Goal: Task Accomplishment & Management: Use online tool/utility

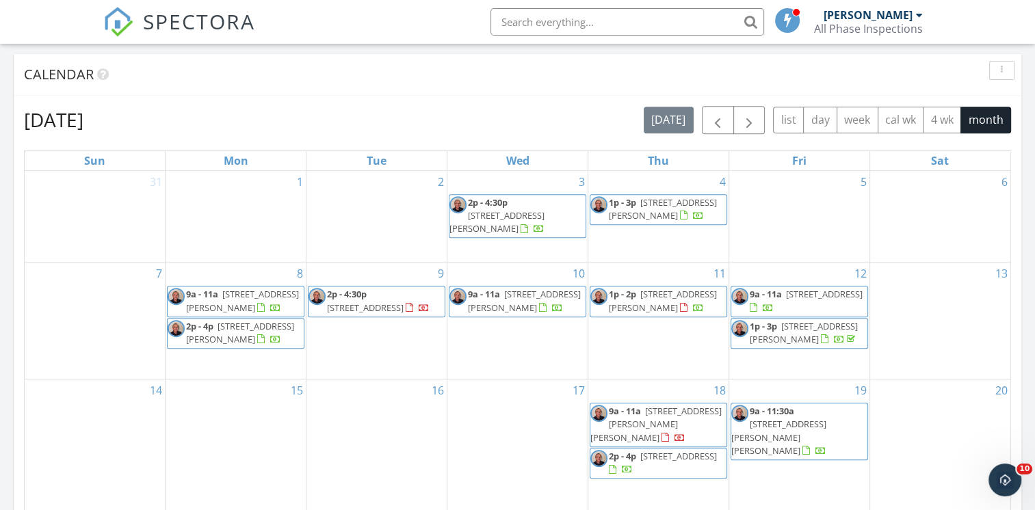
scroll to position [821, 0]
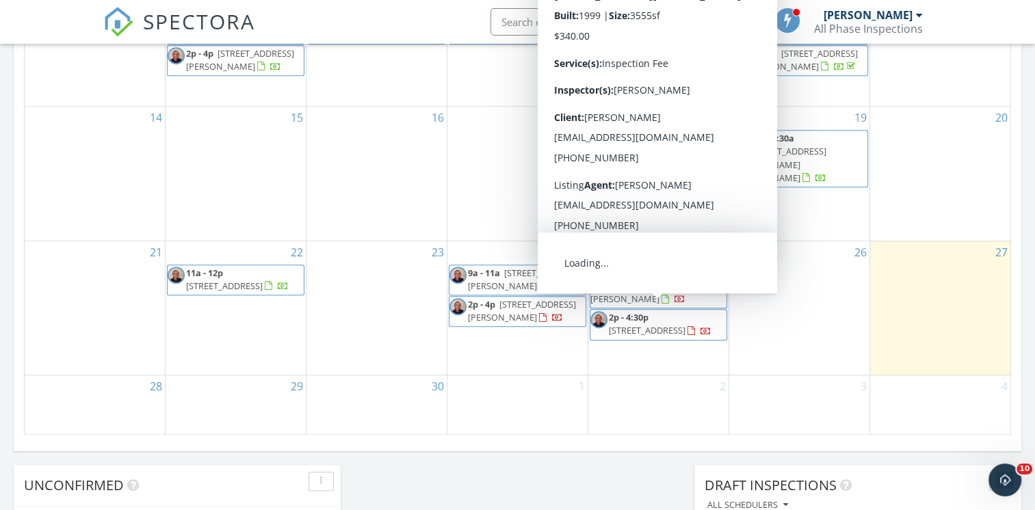
click at [656, 324] on span "2909 Pronghorn Dr, Loveland 80537" at bounding box center [647, 330] width 77 height 12
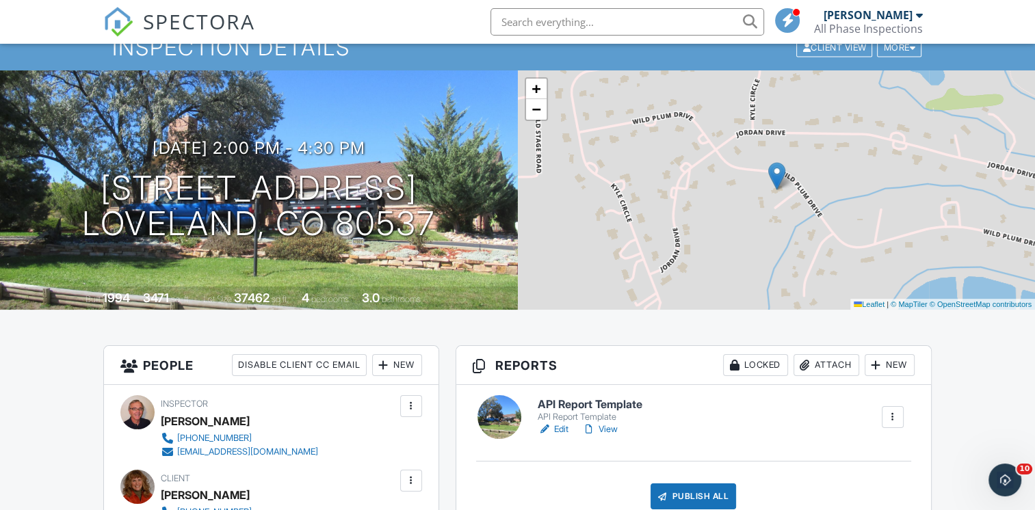
scroll to position [137, 0]
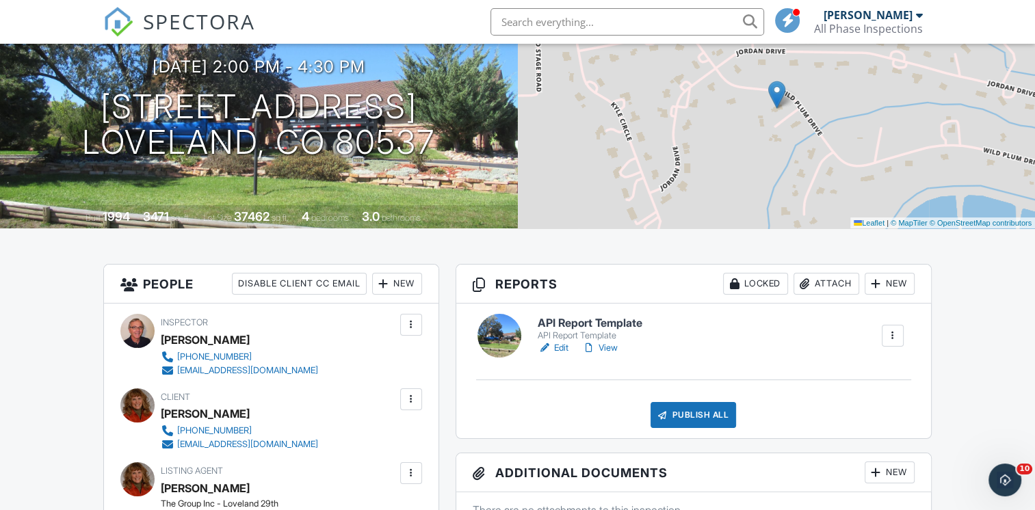
click at [563, 351] on link "Edit" at bounding box center [552, 348] width 31 height 14
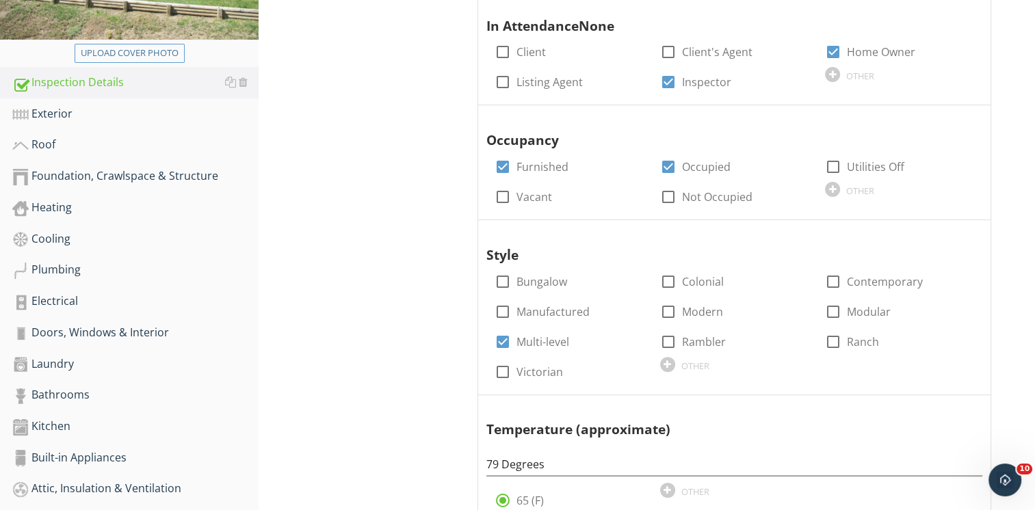
scroll to position [205, 0]
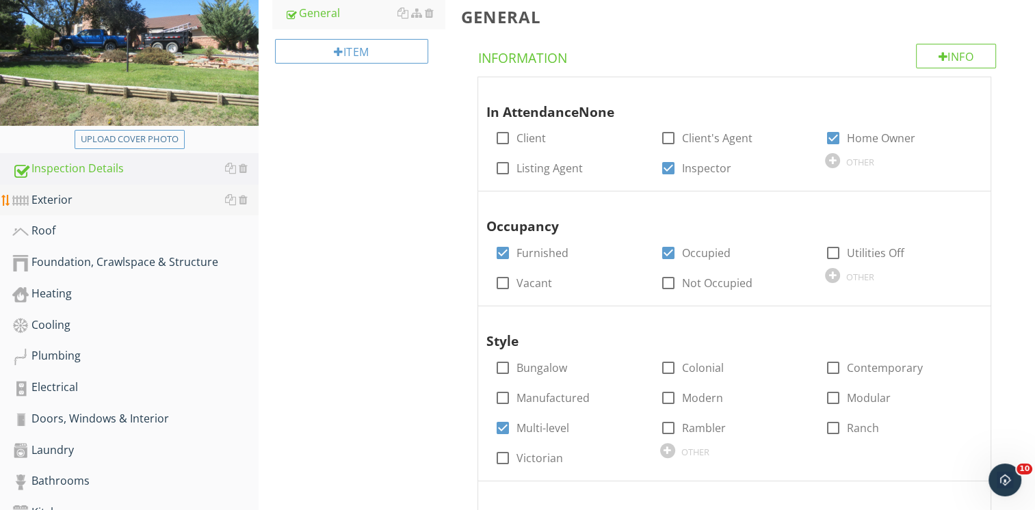
click at [55, 204] on div "Exterior" at bounding box center [135, 200] width 246 height 18
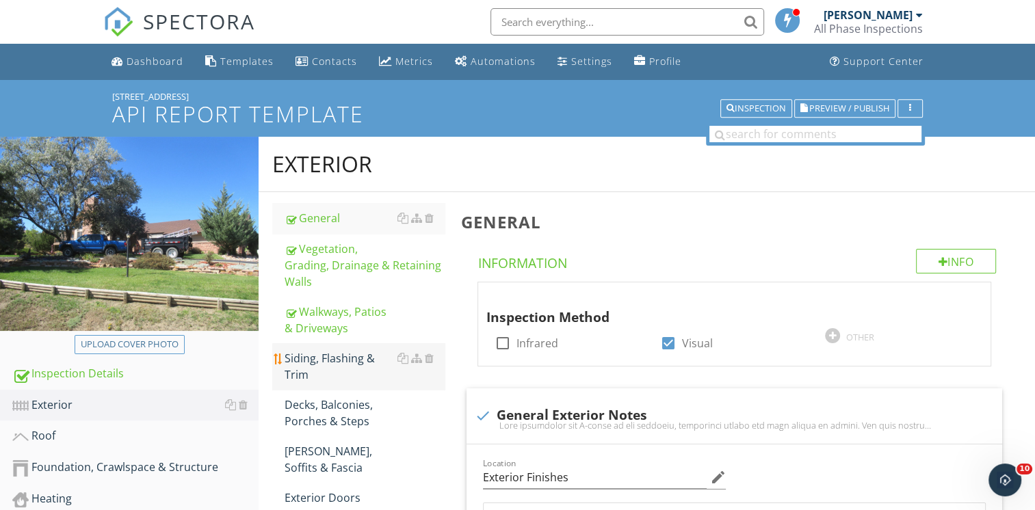
click at [329, 363] on div "Siding, Flashing & Trim" at bounding box center [364, 366] width 160 height 33
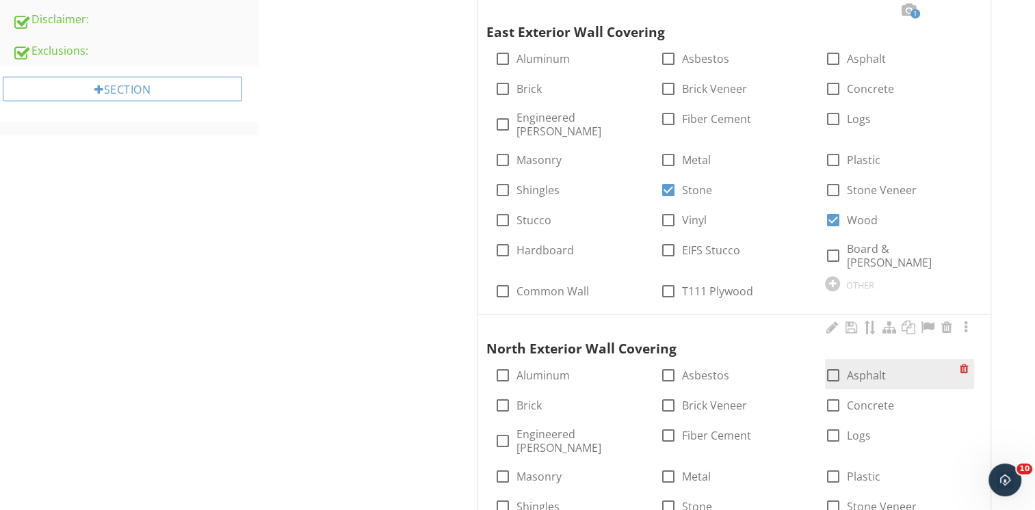
scroll to position [821, 0]
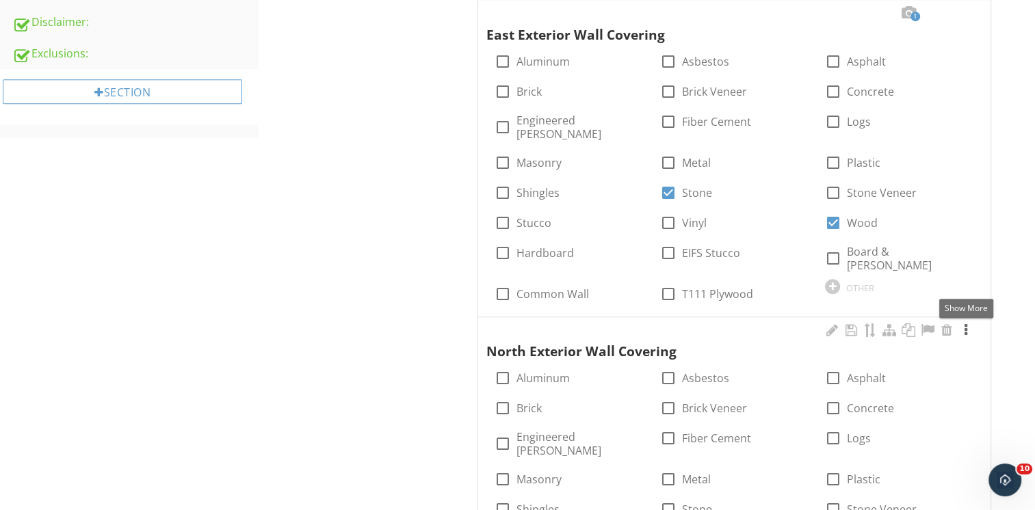
click at [963, 323] on div at bounding box center [965, 330] width 16 height 14
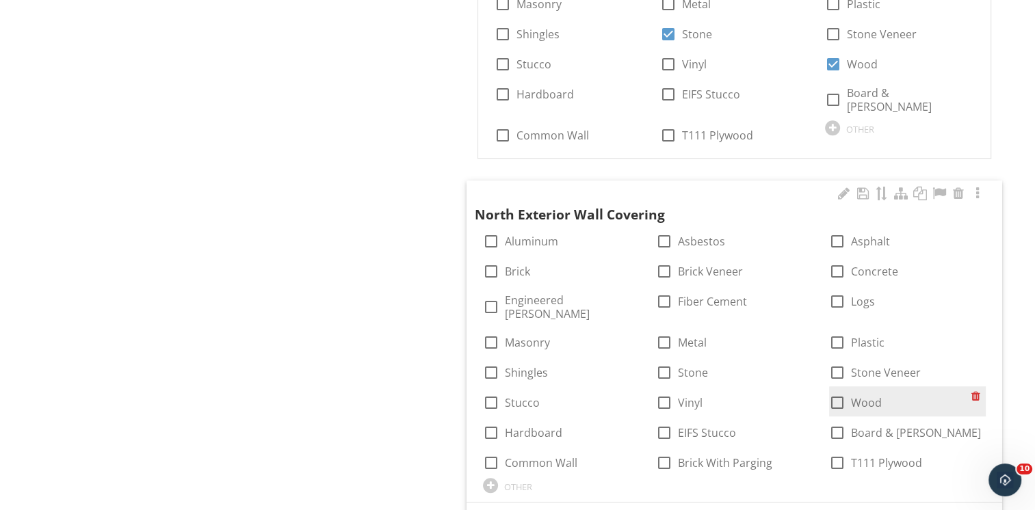
scroll to position [1026, 0]
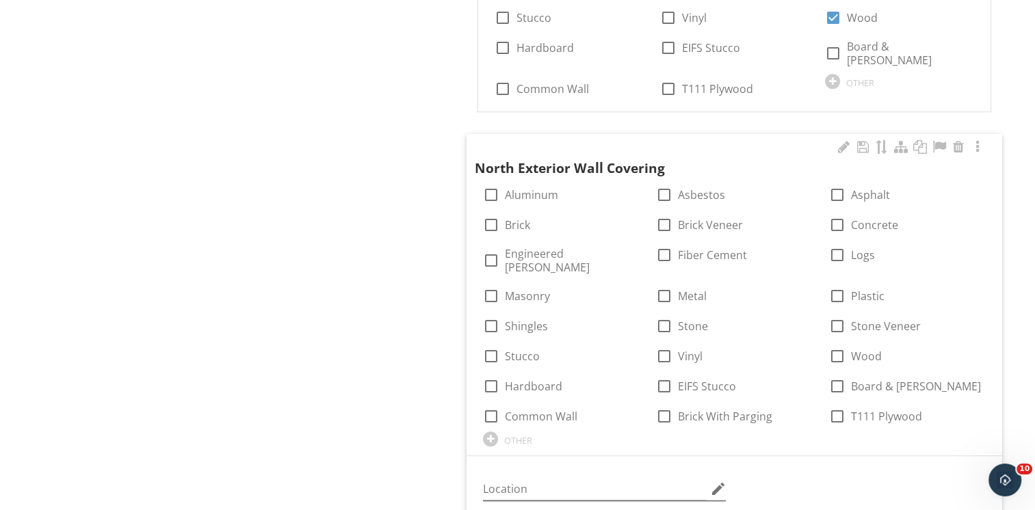
click at [715, 481] on icon "edit" at bounding box center [717, 489] width 16 height 16
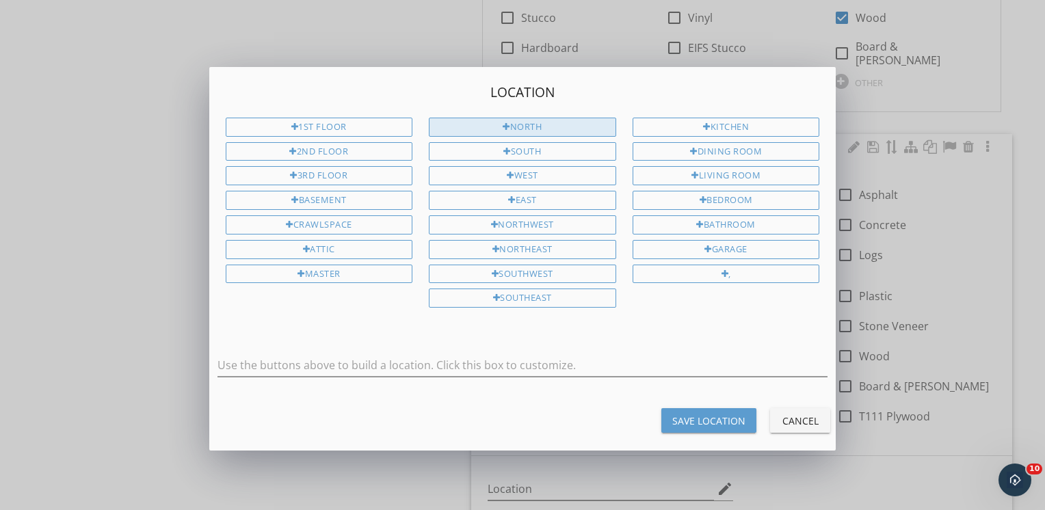
click at [526, 127] on div "North" at bounding box center [522, 127] width 187 height 19
type input "North"
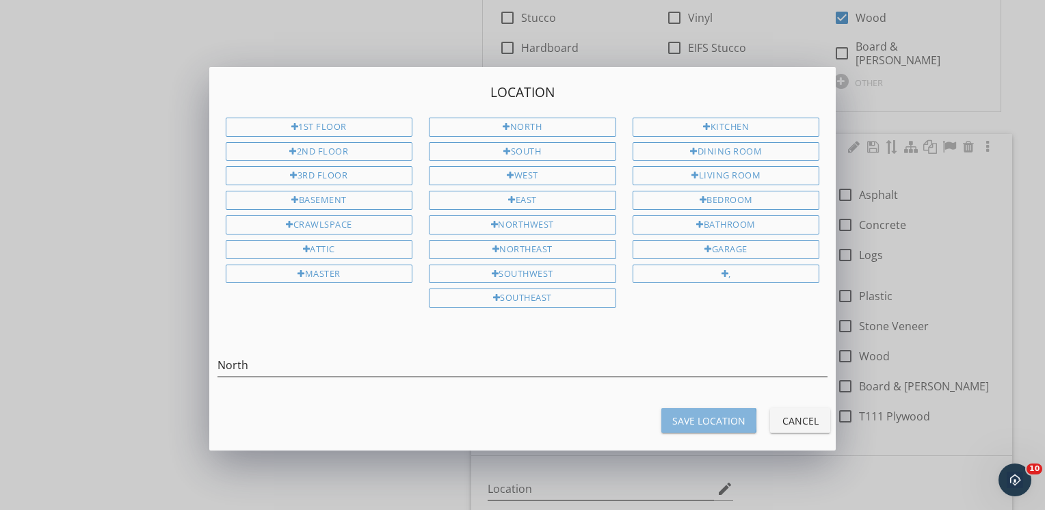
click at [696, 421] on button "Save Location" at bounding box center [708, 420] width 95 height 25
type input "North"
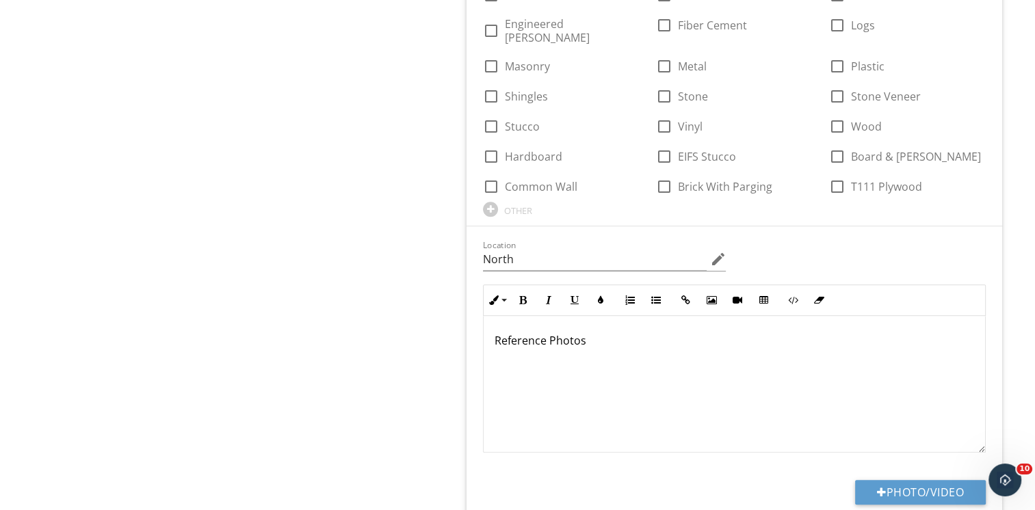
scroll to position [1299, 0]
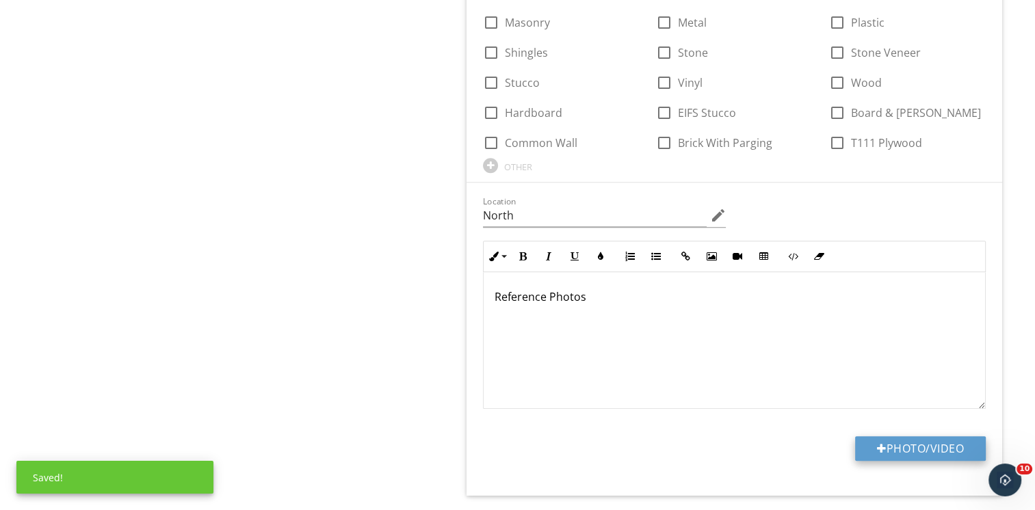
click at [905, 436] on button "Photo/Video" at bounding box center [920, 448] width 131 height 25
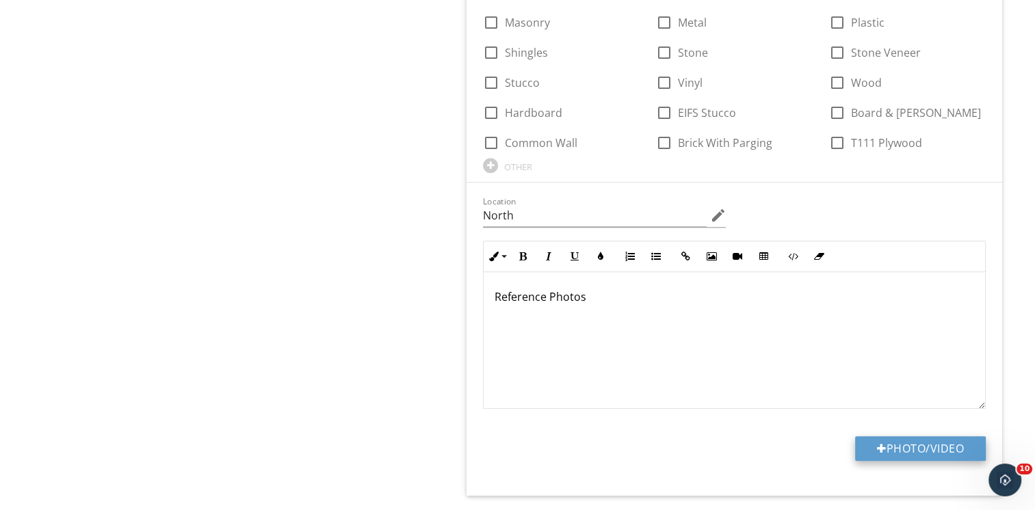
type input "C:\fakepath\IMG_1656.JPG"
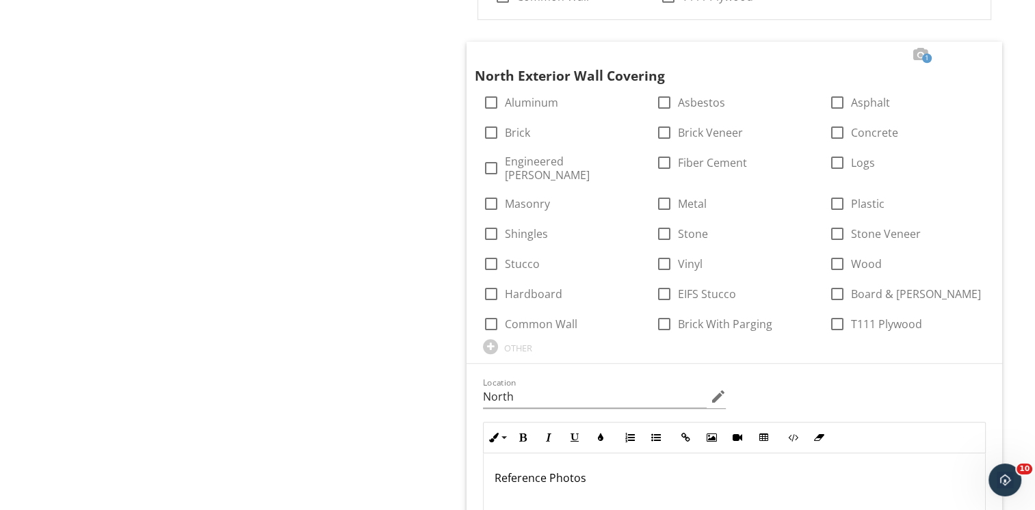
scroll to position [1094, 0]
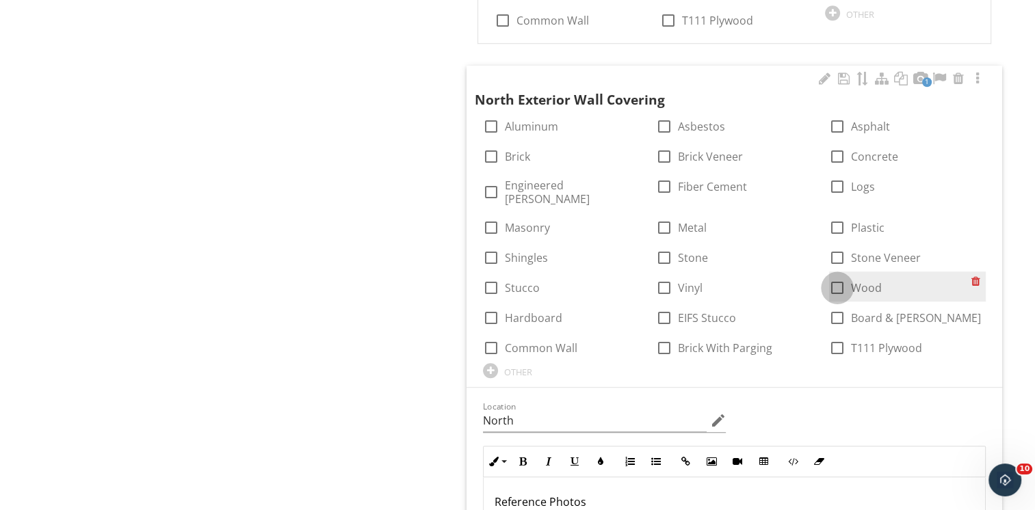
click at [839, 276] on div at bounding box center [836, 287] width 23 height 23
checkbox input "true"
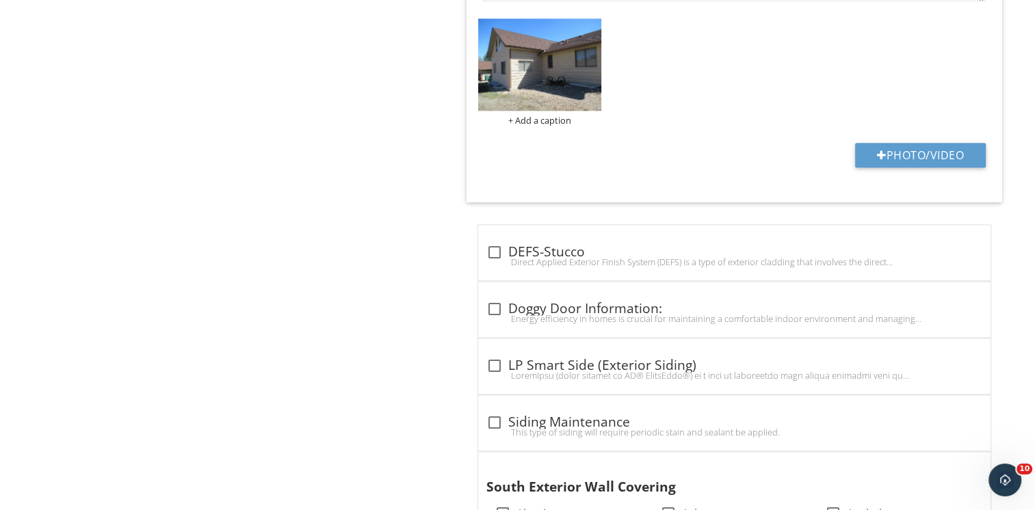
scroll to position [1709, 0]
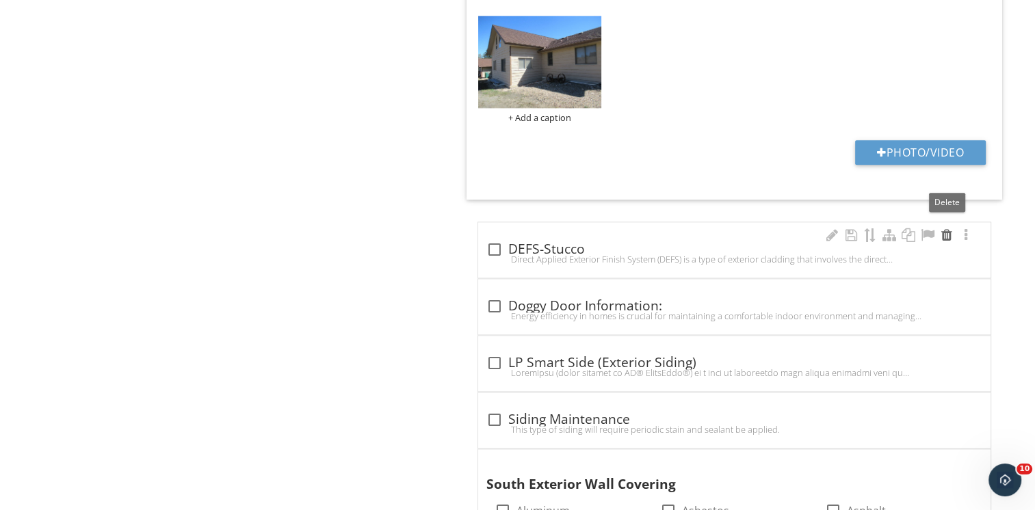
click at [948, 228] on div at bounding box center [946, 235] width 16 height 14
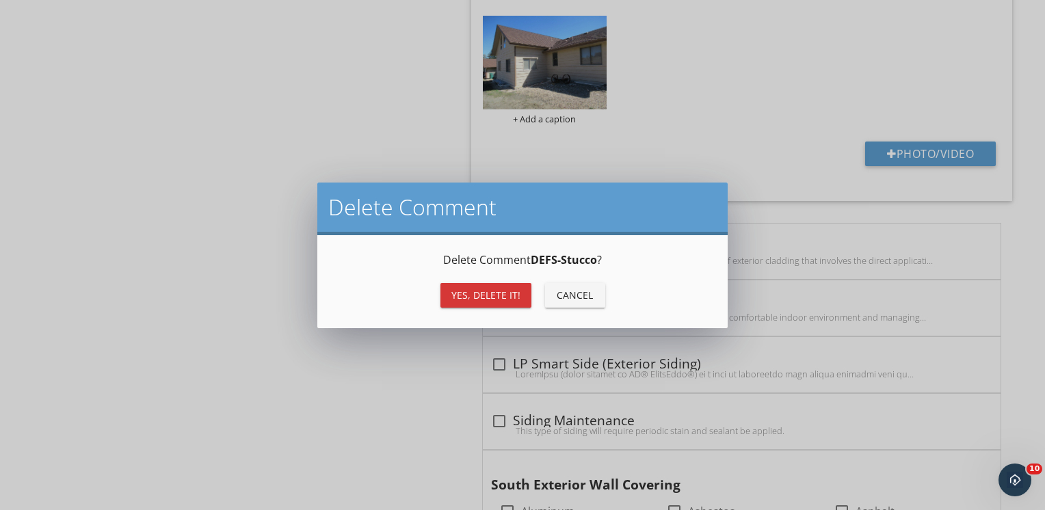
click at [486, 290] on div "Yes, Delete it!" at bounding box center [485, 295] width 69 height 14
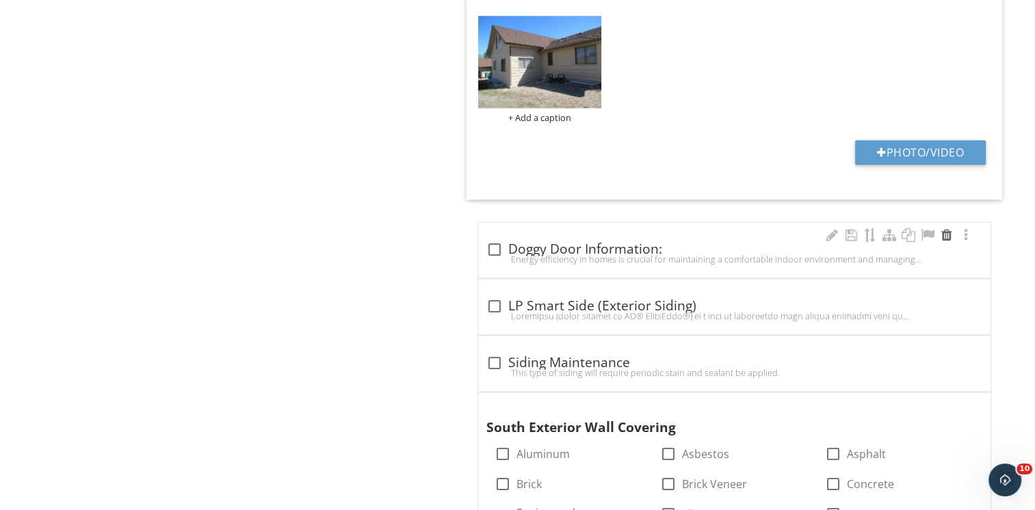
click at [945, 228] on div at bounding box center [946, 235] width 16 height 14
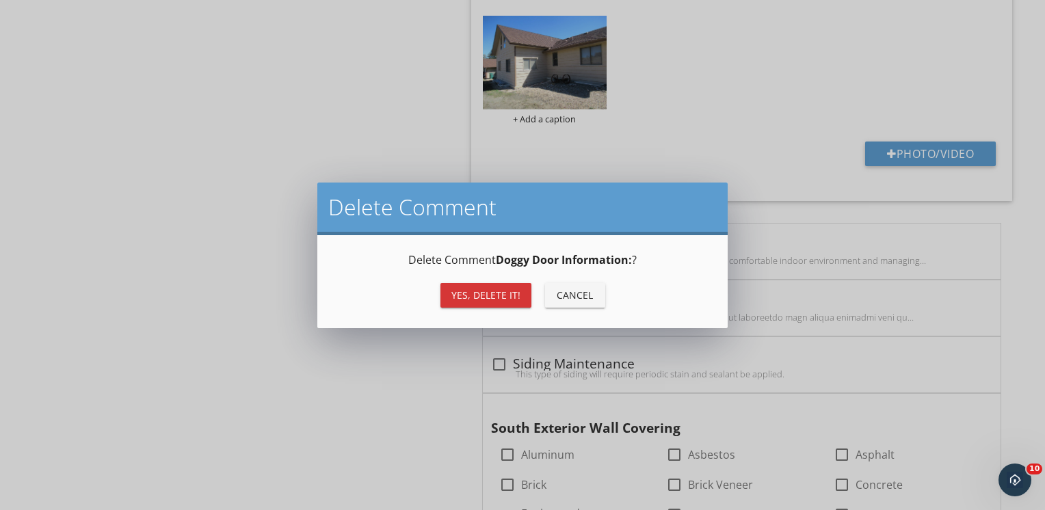
click at [473, 294] on div "Yes, Delete it!" at bounding box center [485, 295] width 69 height 14
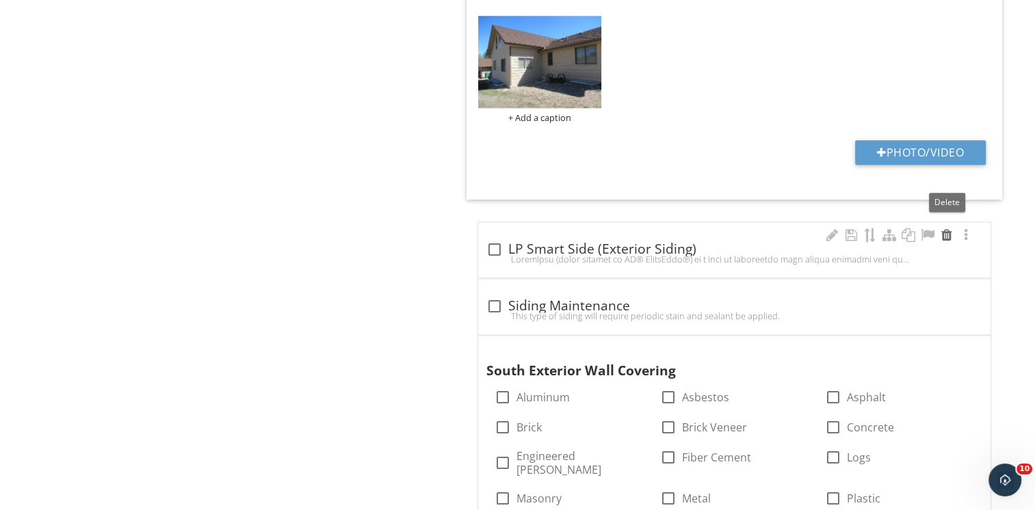
click at [948, 228] on div at bounding box center [946, 235] width 16 height 14
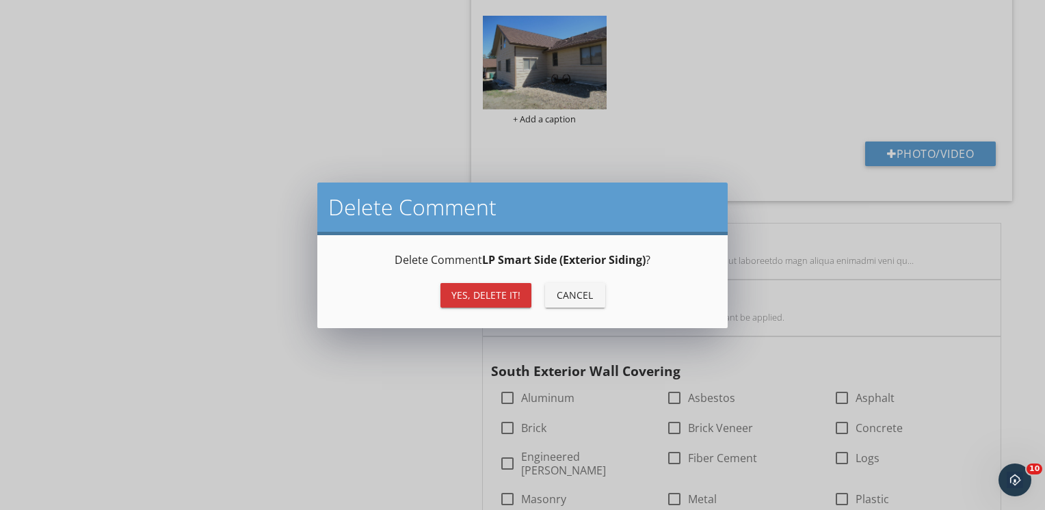
click at [476, 291] on div "Yes, Delete it!" at bounding box center [485, 295] width 69 height 14
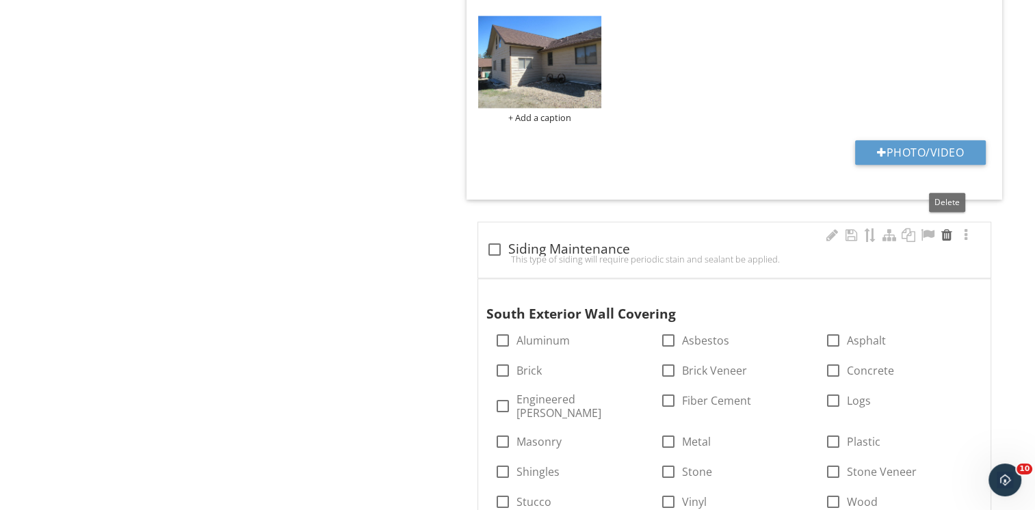
click at [944, 228] on div at bounding box center [946, 235] width 16 height 14
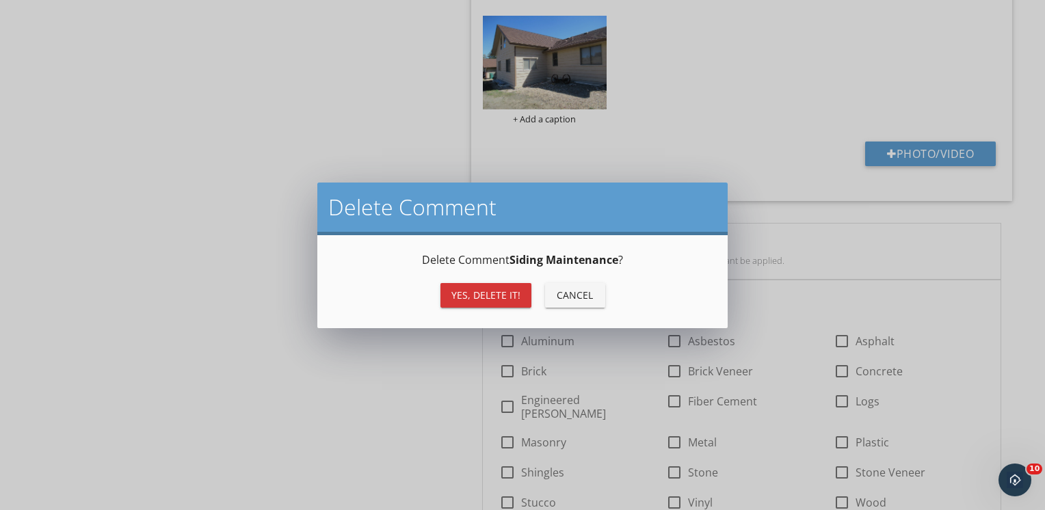
click at [469, 298] on div "Yes, Delete it!" at bounding box center [485, 295] width 69 height 14
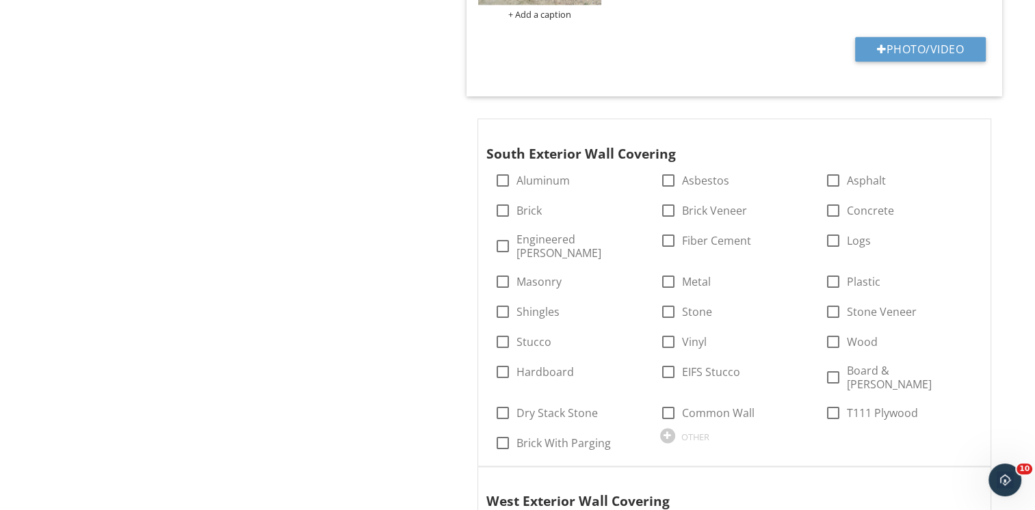
scroll to position [1846, 0]
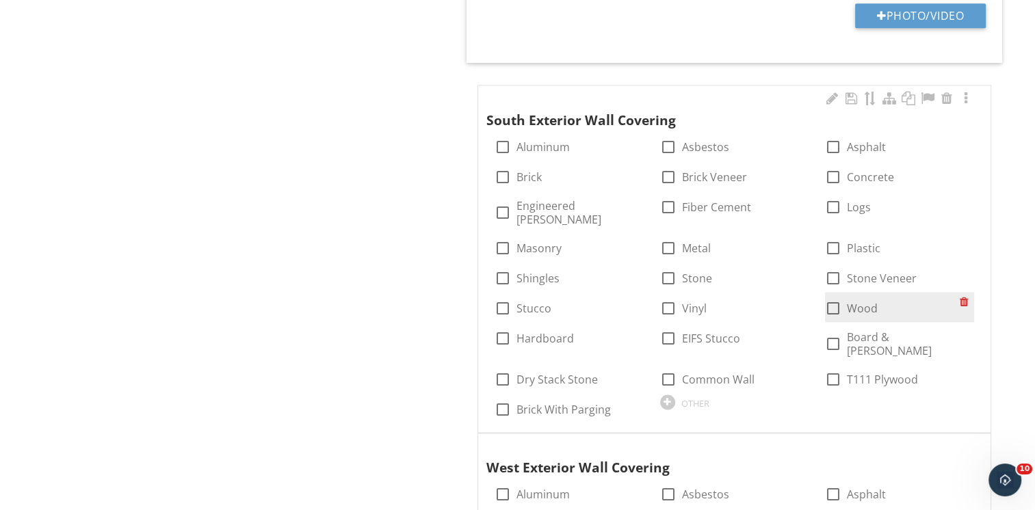
click at [830, 297] on div at bounding box center [832, 308] width 23 height 23
checkbox input "true"
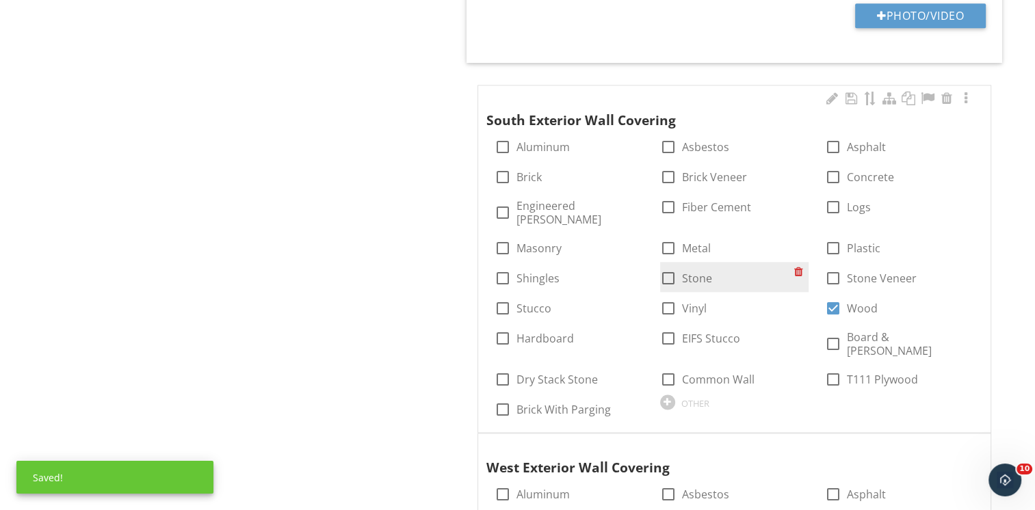
click at [659, 267] on div at bounding box center [667, 278] width 23 height 23
checkbox input "true"
click at [963, 92] on div at bounding box center [965, 99] width 16 height 14
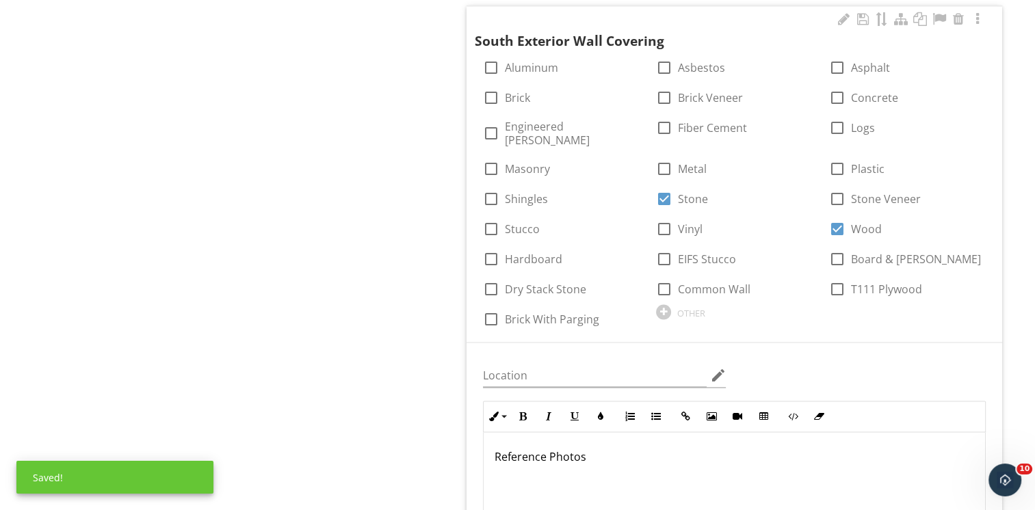
scroll to position [1983, 0]
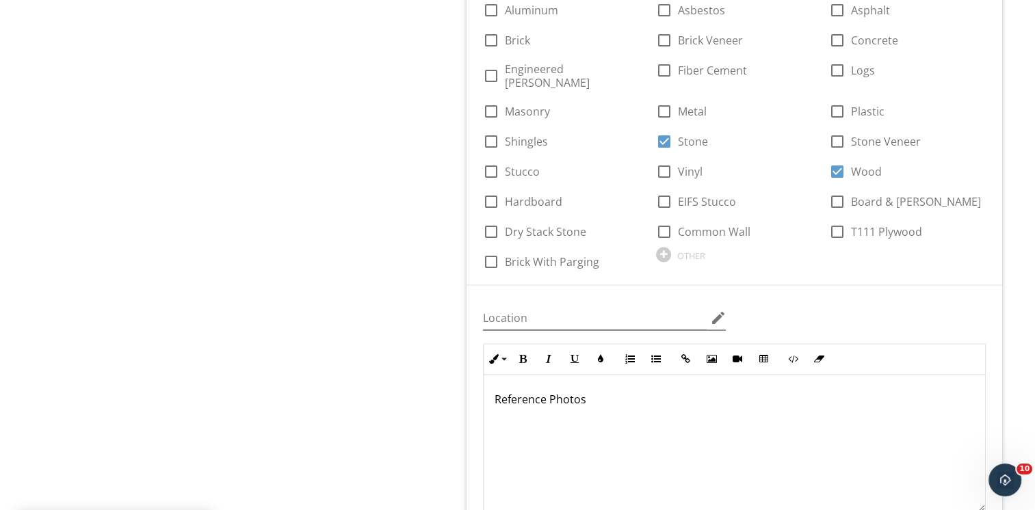
click at [717, 310] on icon "edit" at bounding box center [717, 318] width 16 height 16
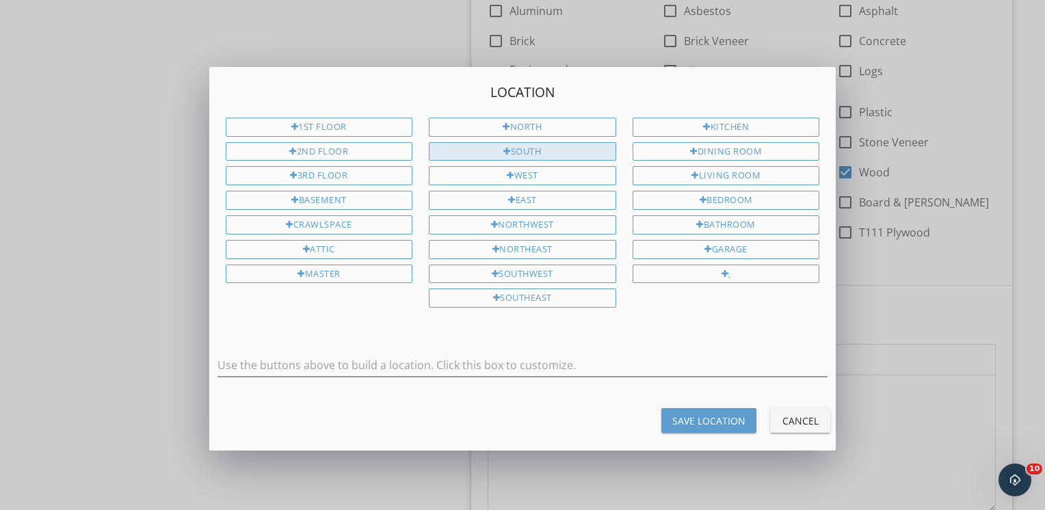
click at [539, 146] on div "South" at bounding box center [522, 151] width 187 height 19
type input "South"
click at [695, 414] on div "Save Location" at bounding box center [708, 421] width 73 height 14
type input "South"
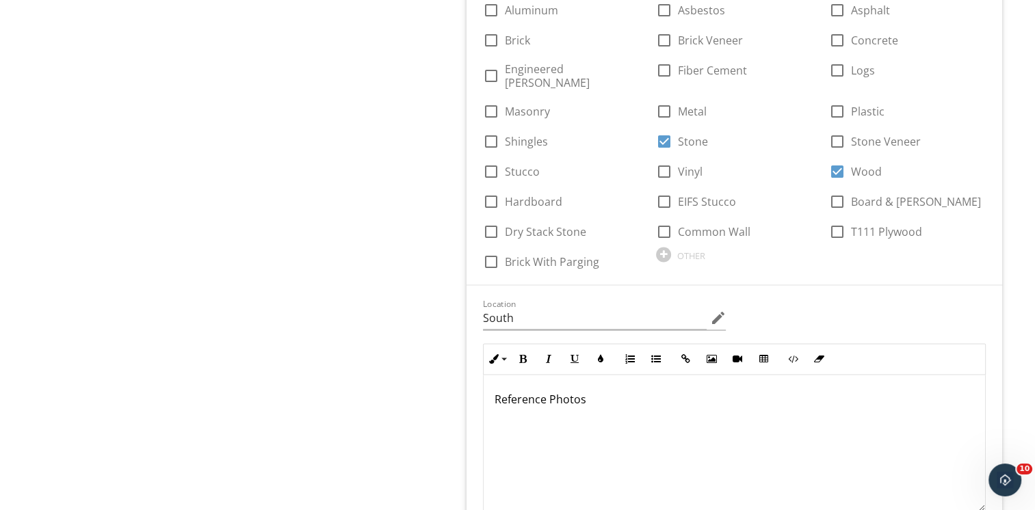
type input "C:\fakepath\IMG_1630.JPG"
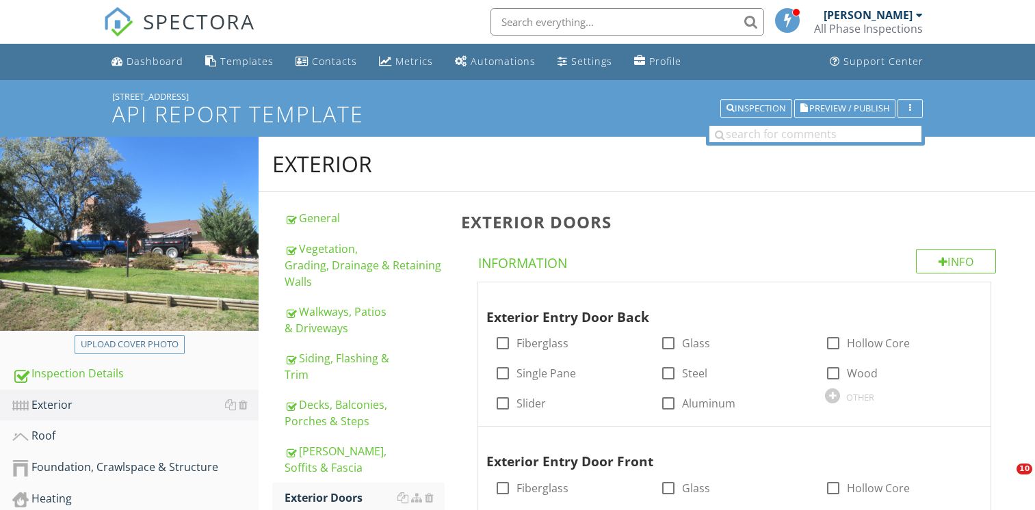
scroll to position [274, 0]
